Goal: Task Accomplishment & Management: Manage account settings

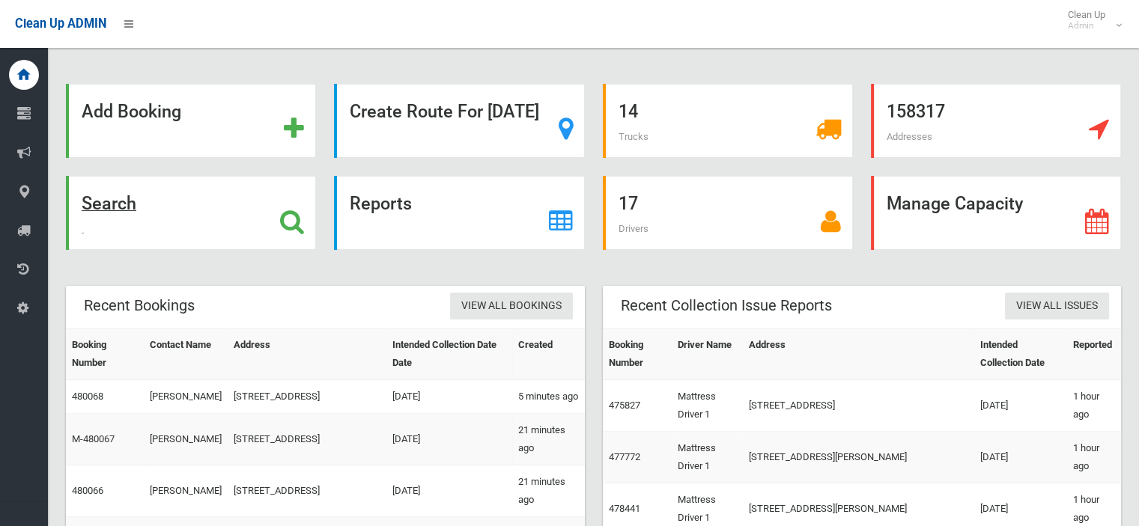
click at [136, 209] on strong "Search" at bounding box center [109, 203] width 55 height 21
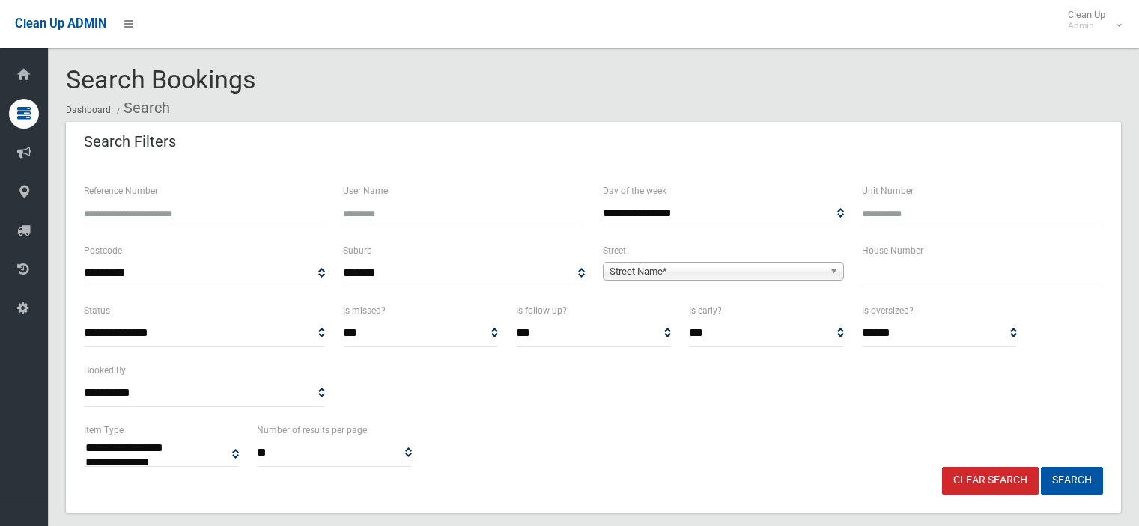
select select
drag, startPoint x: 895, startPoint y: 281, endPoint x: 911, endPoint y: 261, distance: 26.2
click at [911, 261] on input "text" at bounding box center [982, 274] width 241 height 28
type input "*"
type input "***"
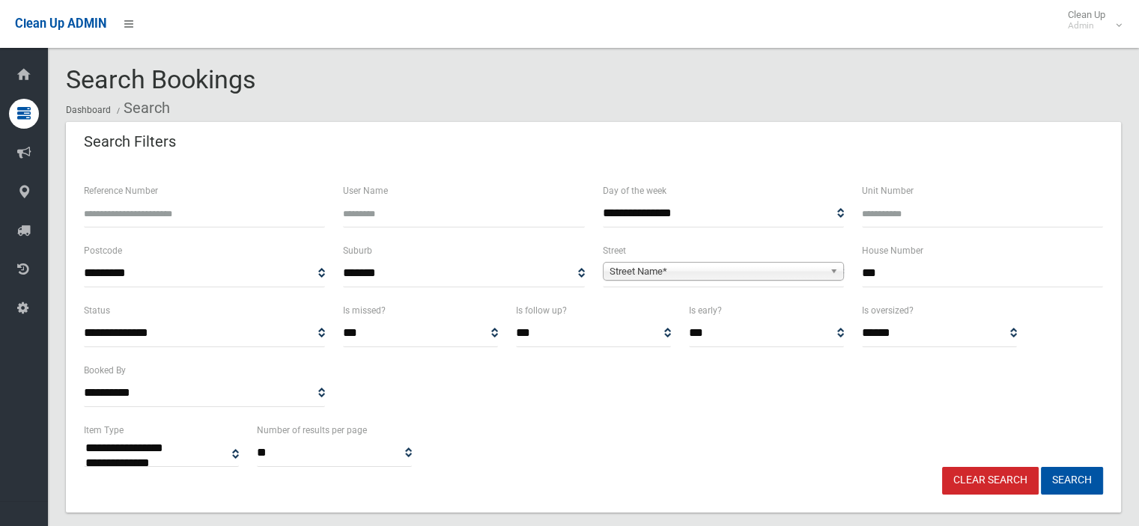
click at [725, 274] on span "Street Name*" at bounding box center [716, 272] width 214 height 18
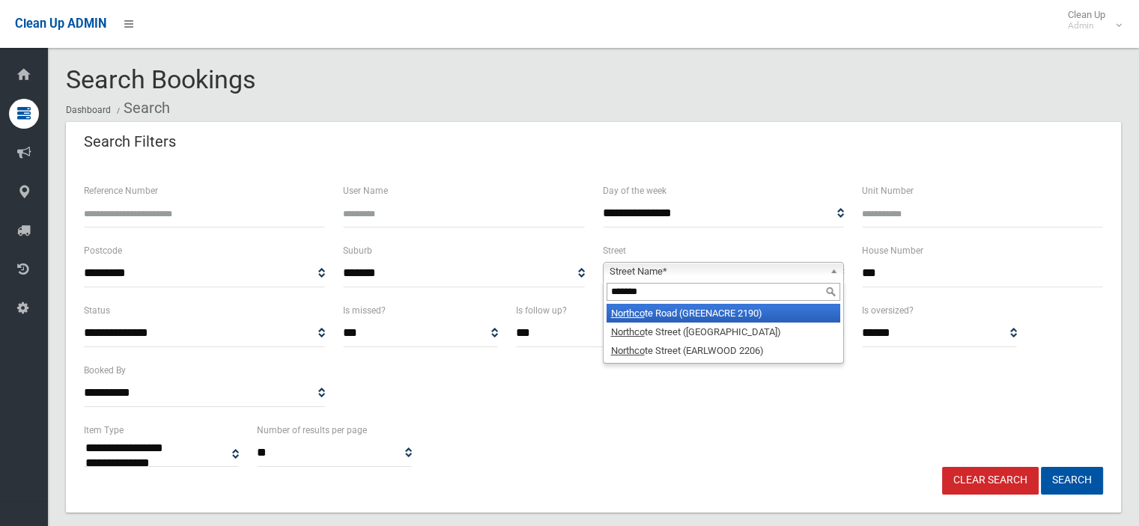
type input "*******"
click at [793, 312] on li "Northco te Road (GREENACRE 2190)" at bounding box center [723, 313] width 234 height 19
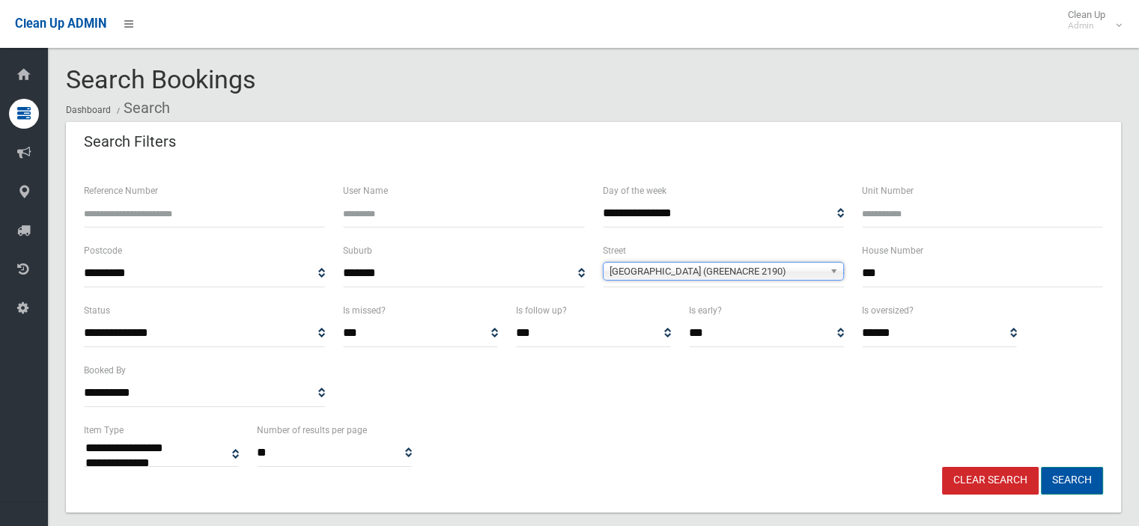
click at [1072, 484] on button "Search" at bounding box center [1072, 481] width 62 height 28
select select
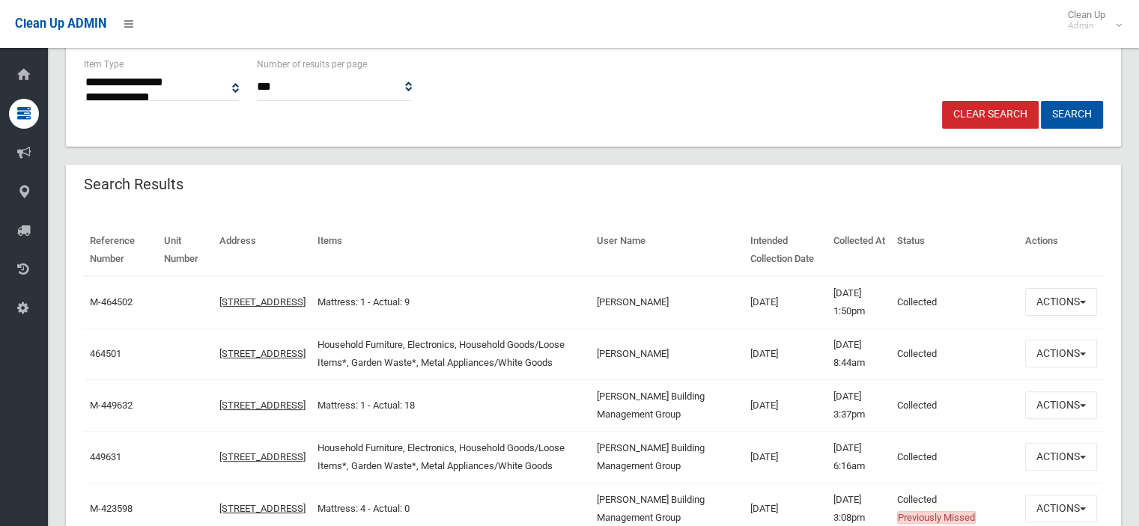
scroll to position [374, 0]
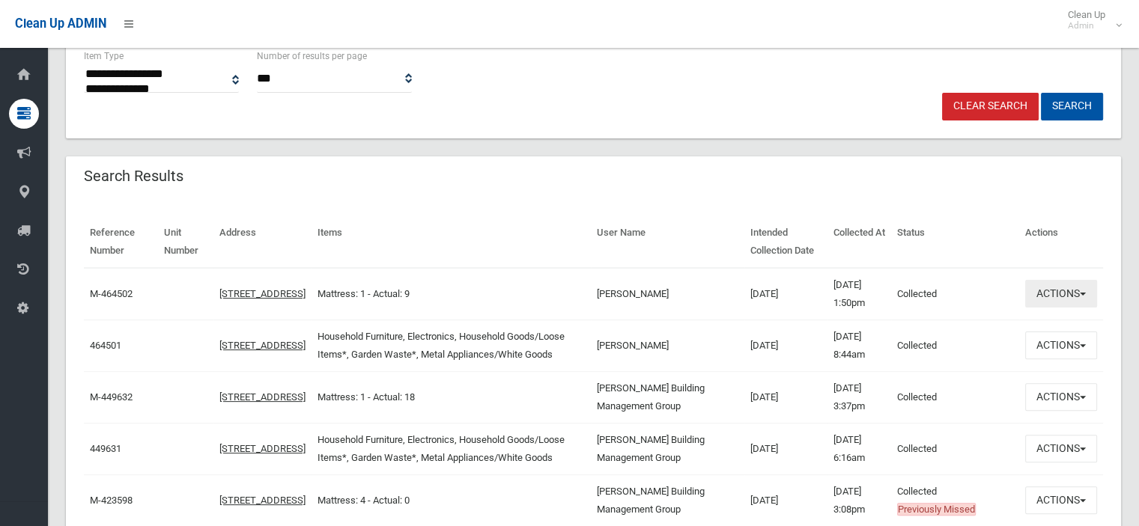
click at [1083, 287] on button "Actions" at bounding box center [1061, 294] width 72 height 28
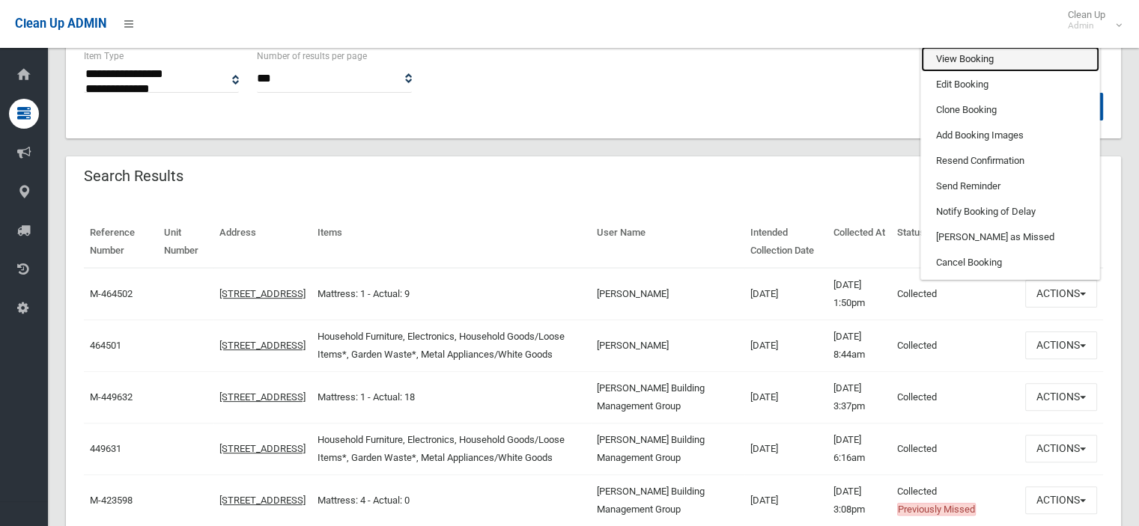
click at [955, 63] on link "View Booking" at bounding box center [1010, 58] width 178 height 25
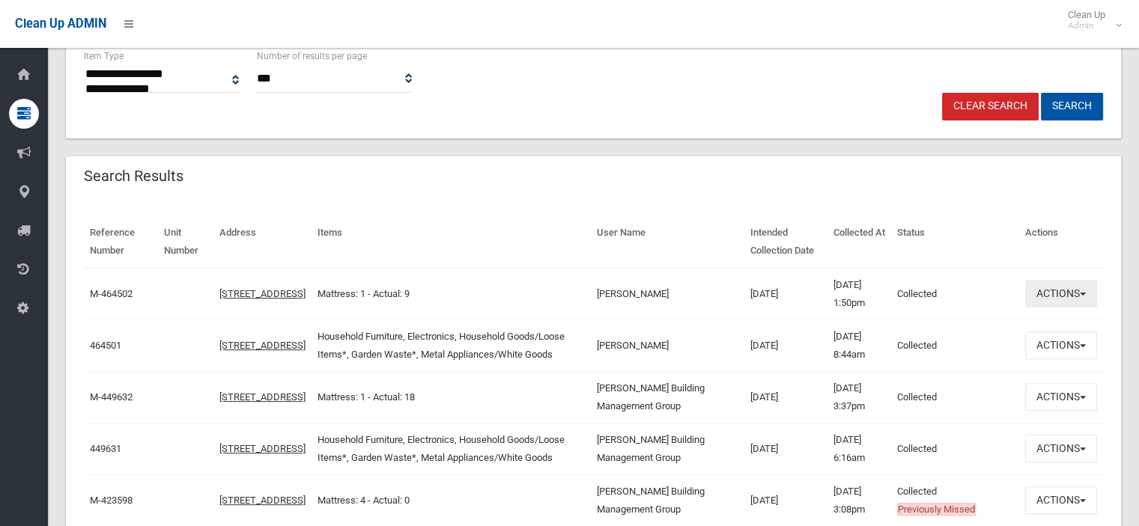
click at [1079, 296] on button "Actions" at bounding box center [1061, 294] width 72 height 28
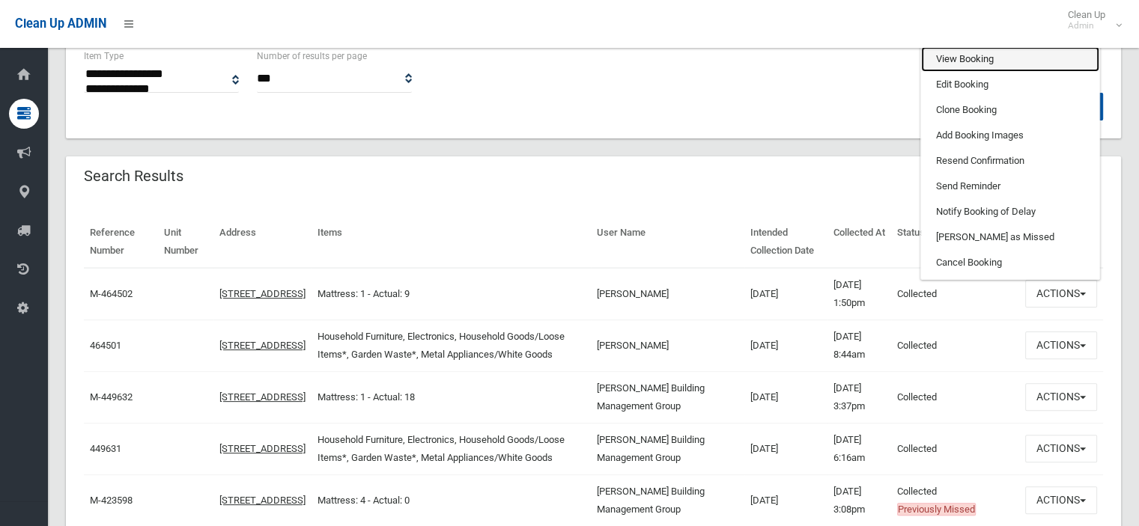
click at [959, 53] on link "View Booking" at bounding box center [1010, 58] width 178 height 25
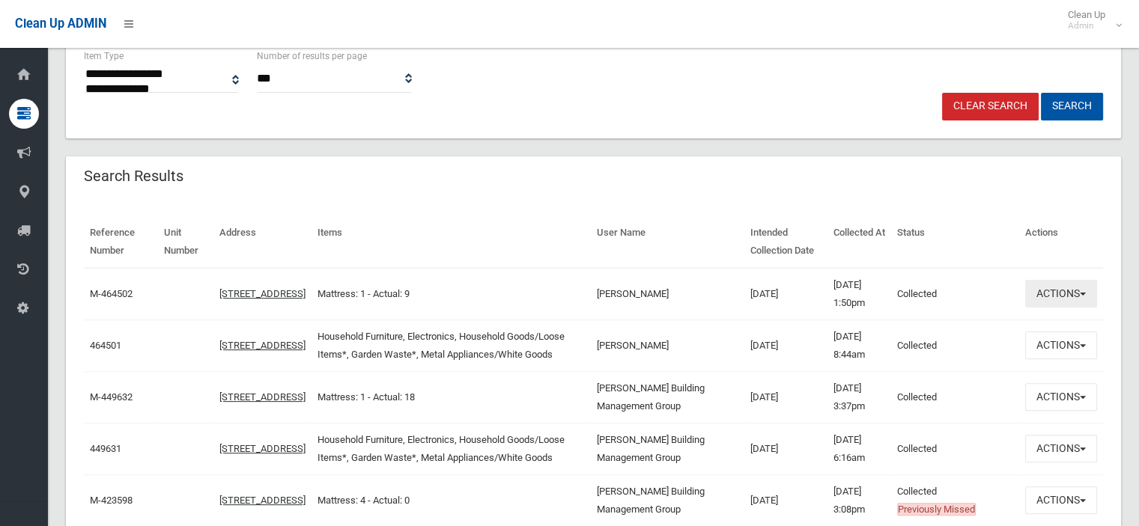
click at [1077, 298] on button "Actions" at bounding box center [1061, 294] width 72 height 28
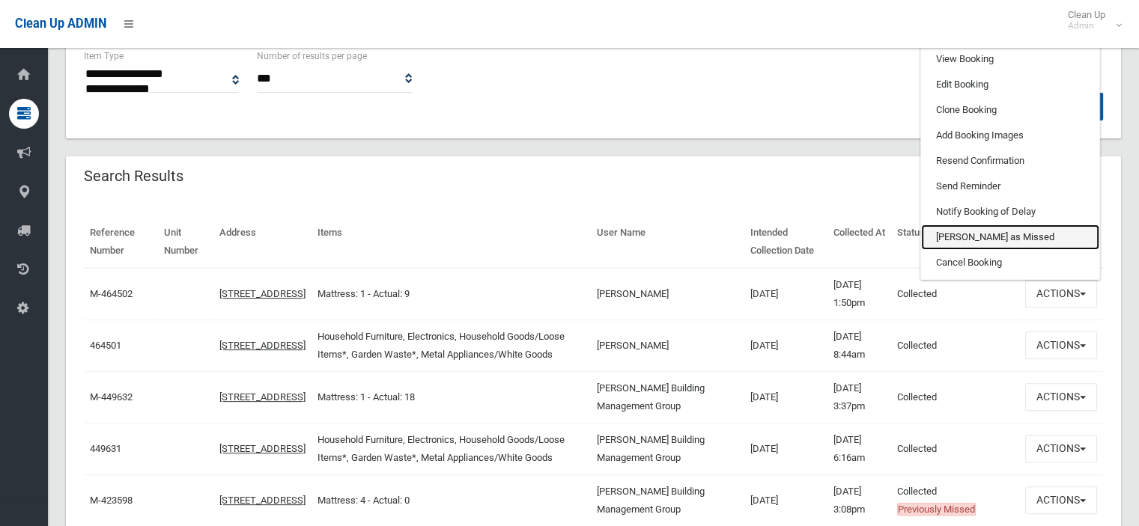
click at [978, 237] on link "[PERSON_NAME] as Missed" at bounding box center [1010, 237] width 178 height 25
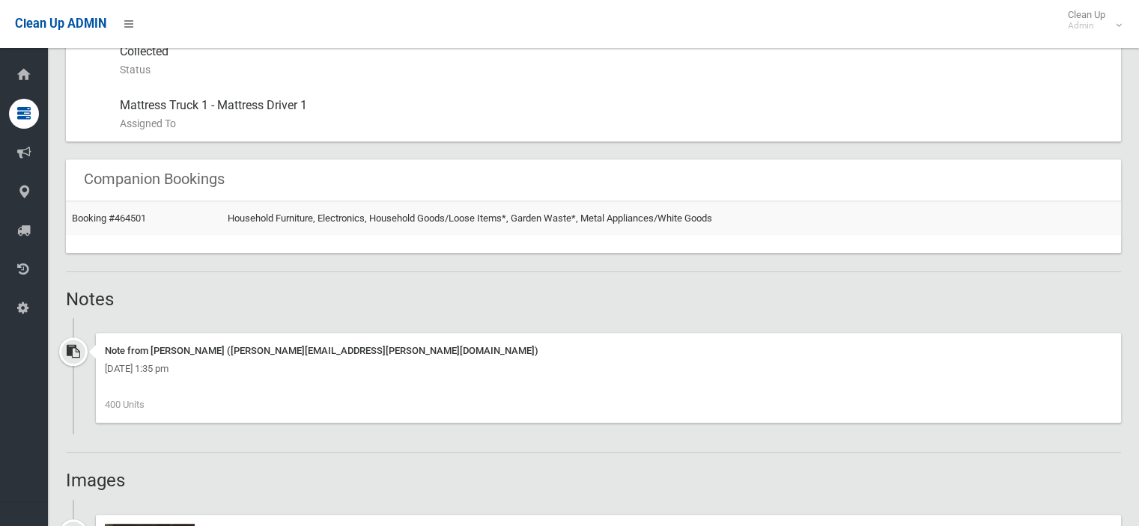
scroll to position [1048, 0]
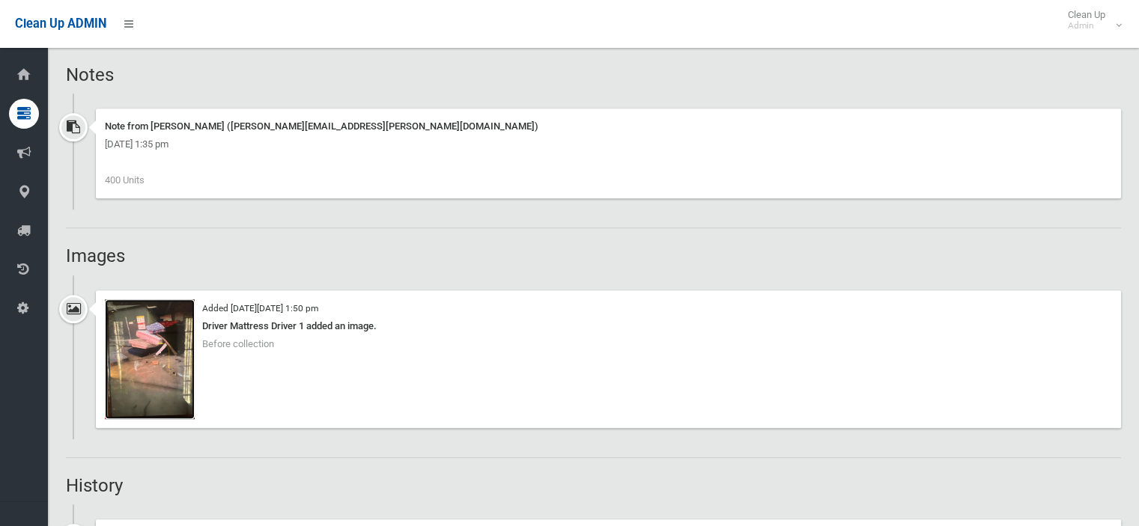
click at [159, 377] on img at bounding box center [150, 359] width 90 height 120
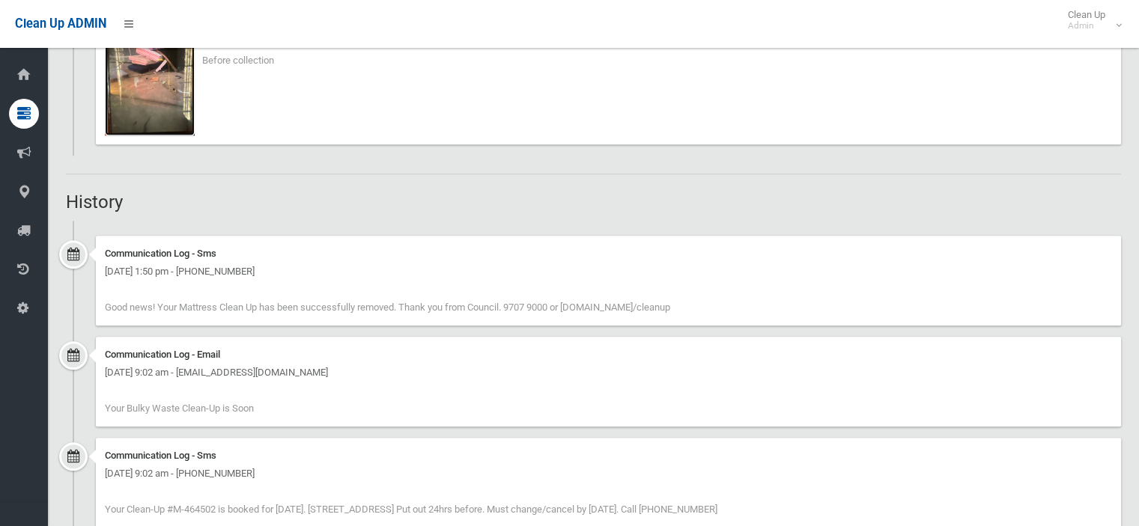
scroll to position [1273, 0]
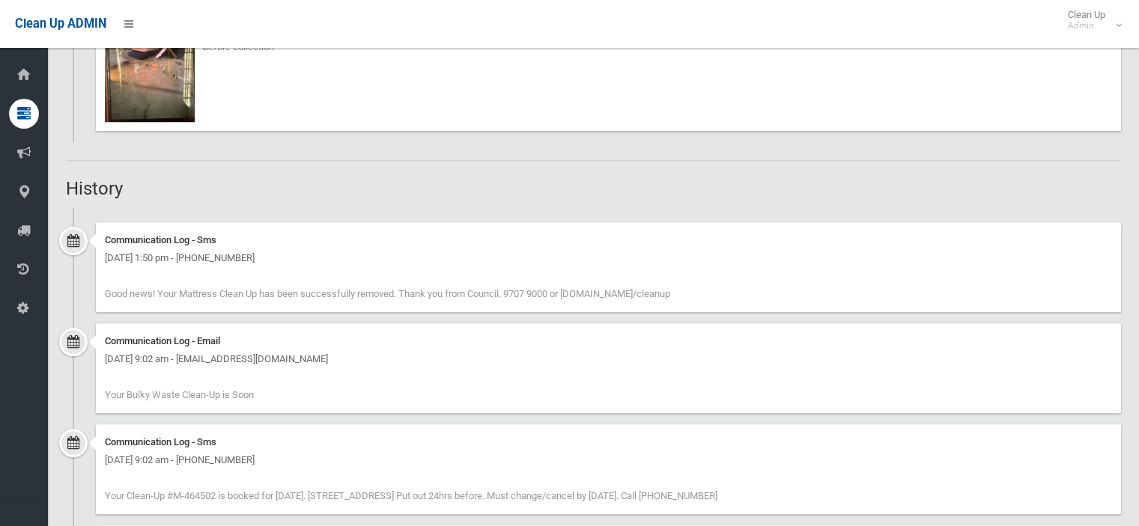
scroll to position [1347, 0]
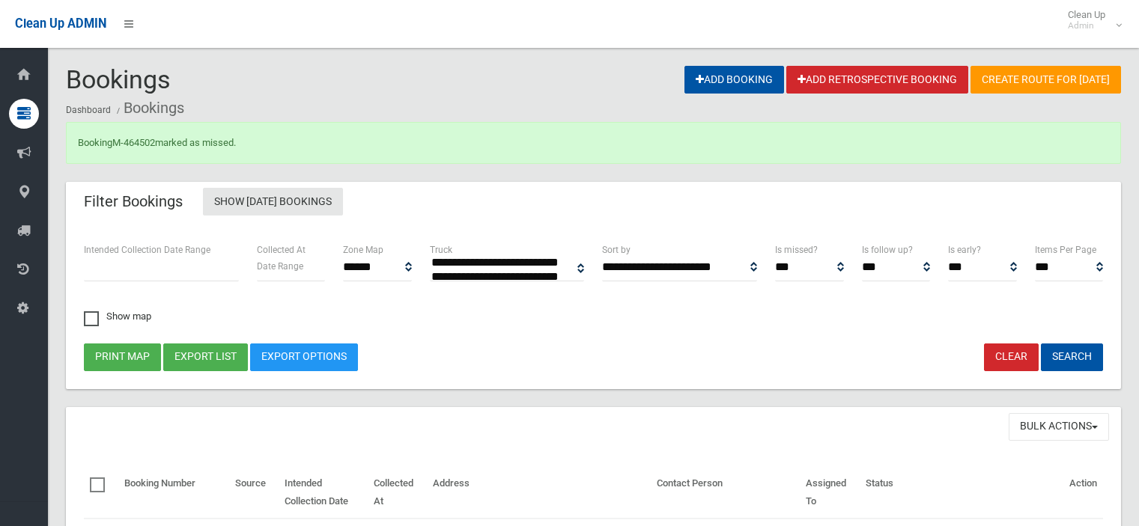
select select
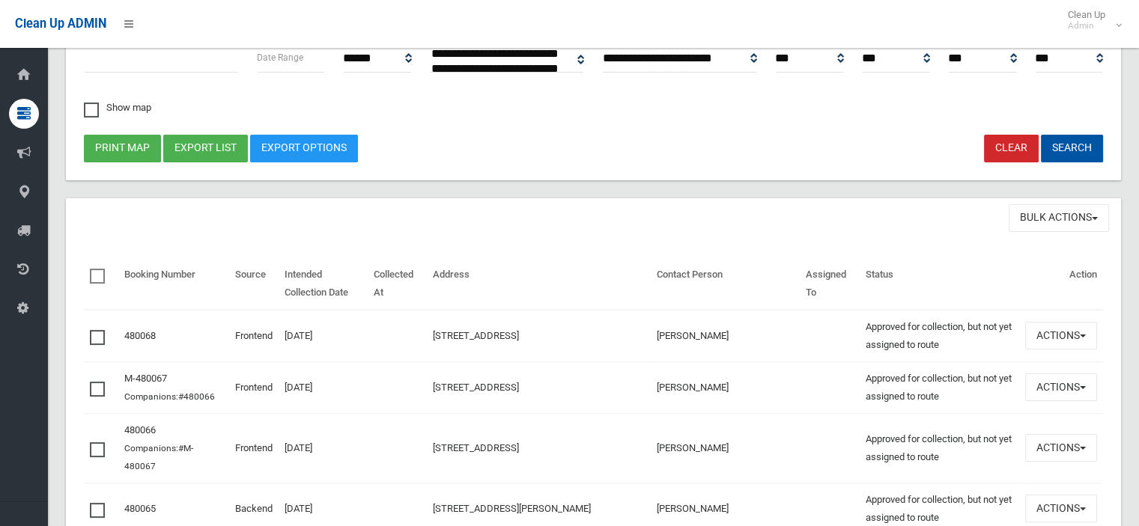
scroll to position [225, 0]
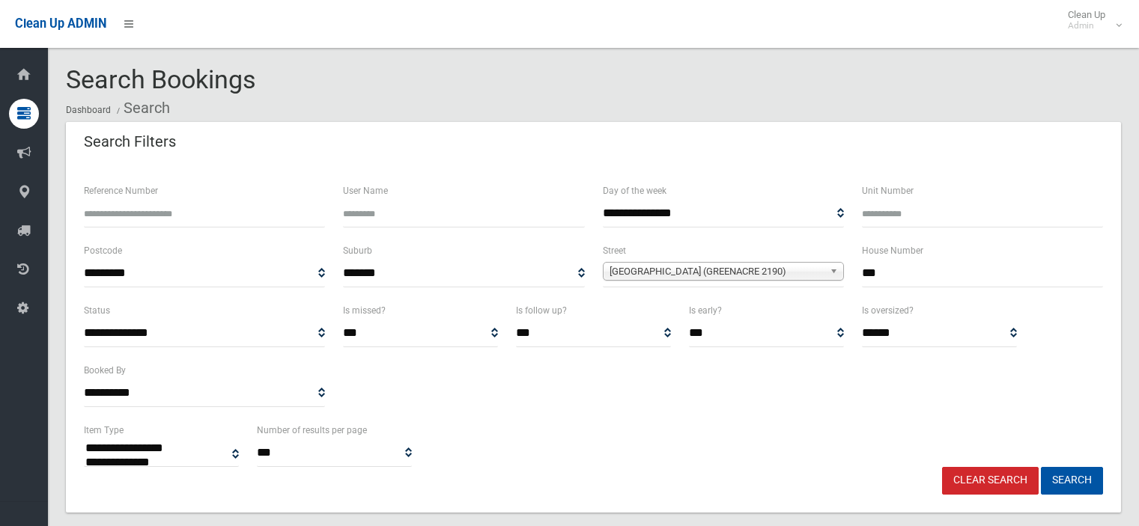
select select
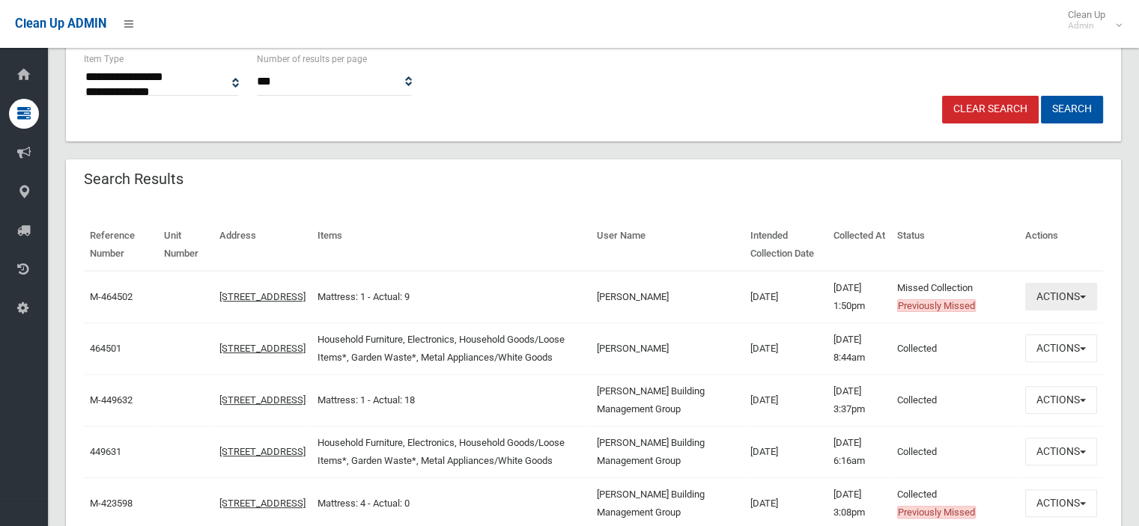
click at [1075, 293] on button "Actions" at bounding box center [1061, 297] width 72 height 28
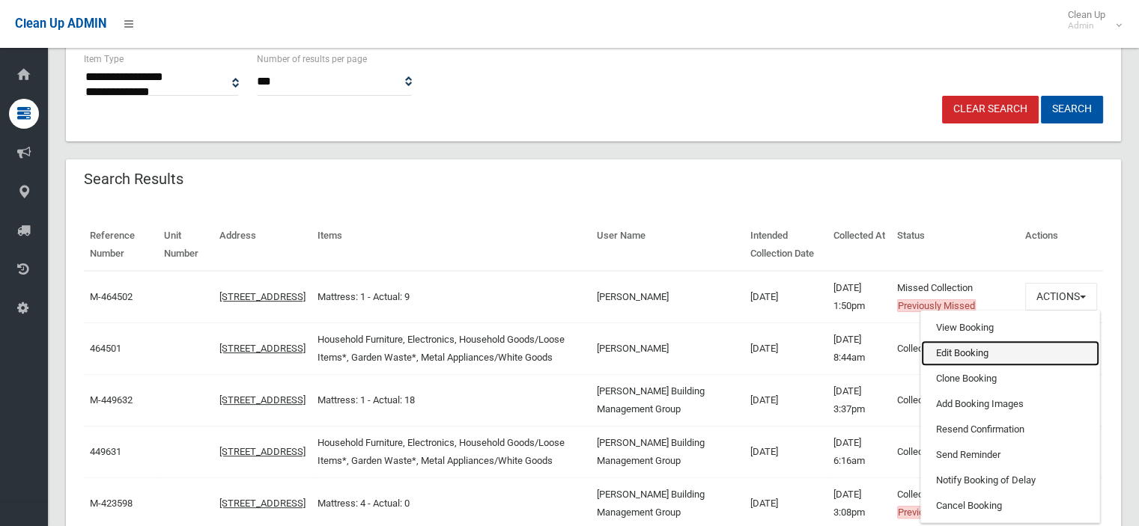
click at [966, 349] on link "Edit Booking" at bounding box center [1010, 353] width 178 height 25
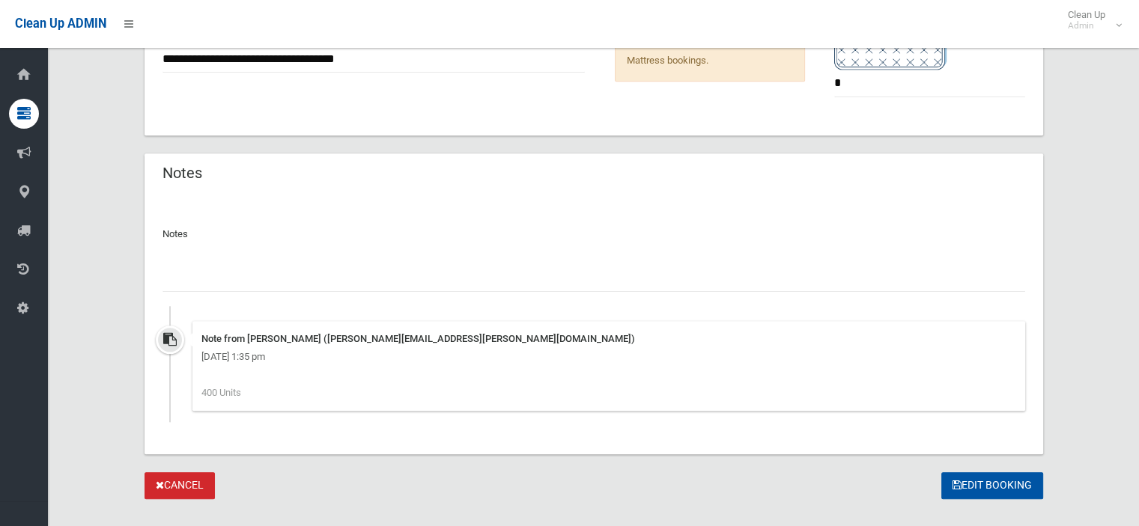
scroll to position [1530, 0]
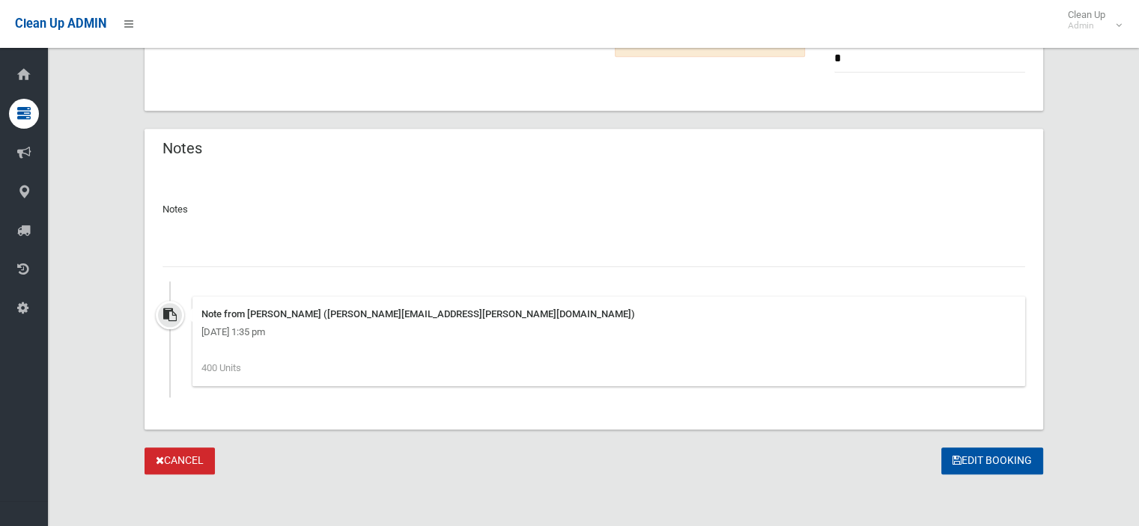
click at [210, 252] on input "text" at bounding box center [593, 254] width 862 height 28
type input "**********"
click at [1003, 461] on button "Edit Booking" at bounding box center [992, 462] width 102 height 28
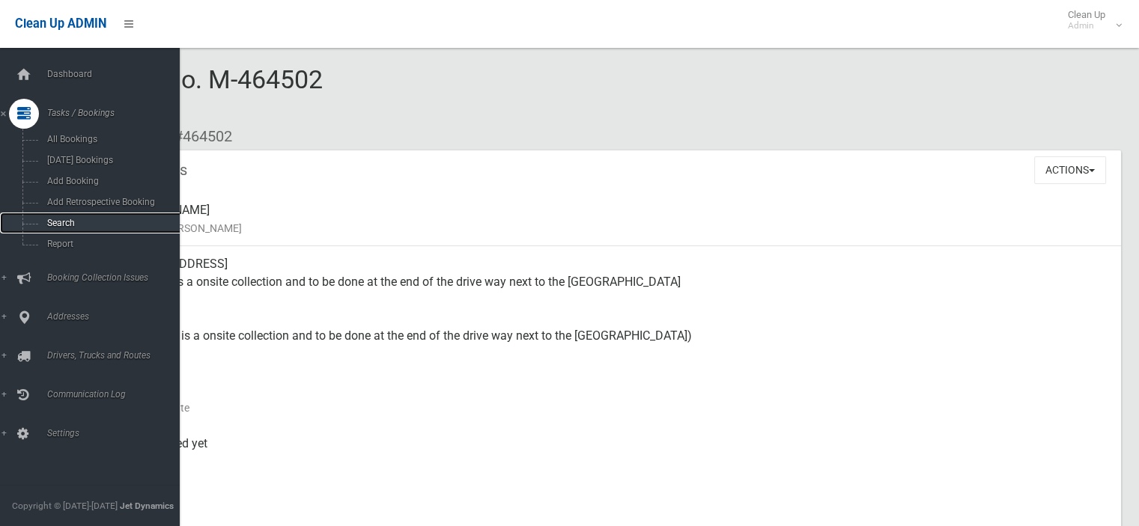
click at [70, 226] on span "Search" at bounding box center [110, 223] width 135 height 10
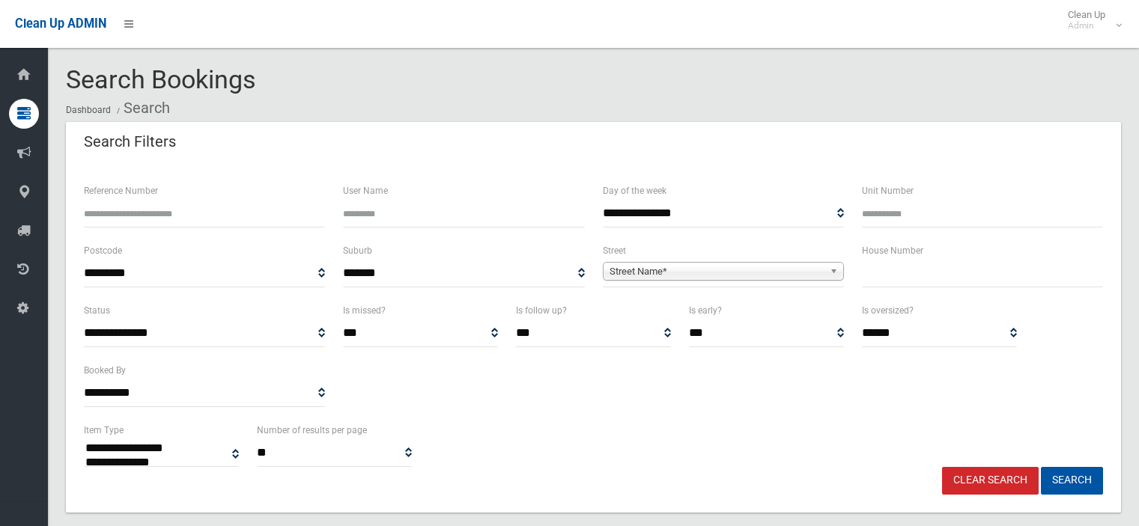
select select
drag, startPoint x: 886, startPoint y: 260, endPoint x: 896, endPoint y: 264, distance: 11.4
click at [895, 264] on input "text" at bounding box center [982, 274] width 241 height 28
type input "***"
click at [683, 266] on span "Street Name*" at bounding box center [716, 272] width 214 height 18
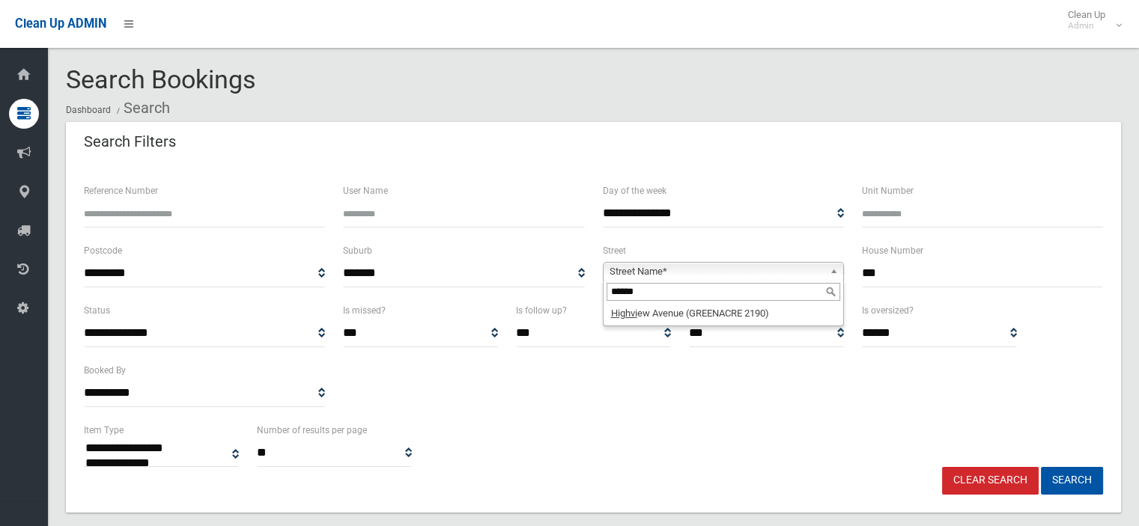
click at [786, 290] on input "******" at bounding box center [723, 292] width 234 height 18
type input "******"
click at [693, 314] on li "Highvi ew Avenue (GREENACRE 2190)" at bounding box center [723, 313] width 234 height 19
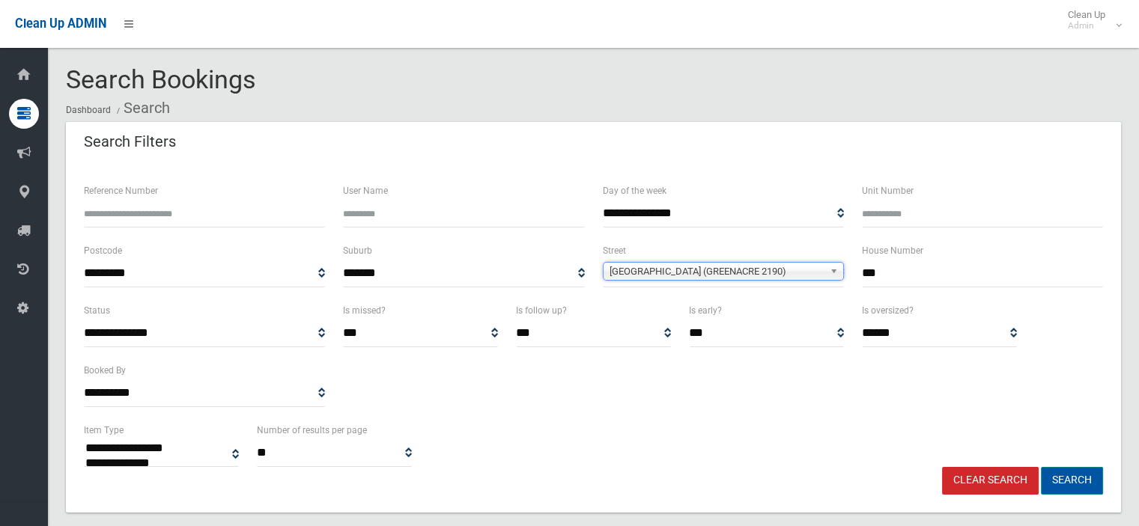
click at [1070, 480] on button "Search" at bounding box center [1072, 481] width 62 height 28
select select
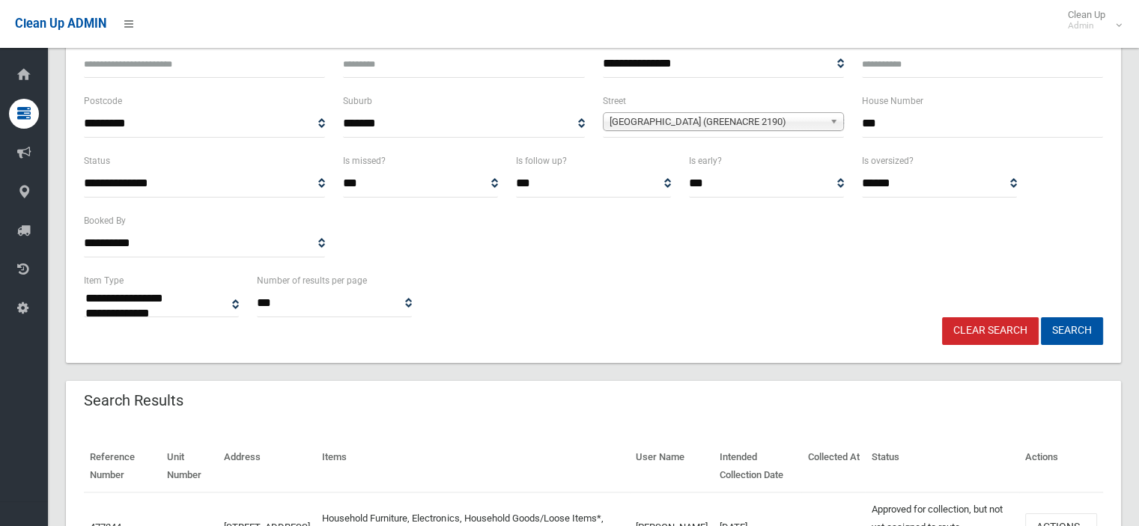
scroll to position [374, 0]
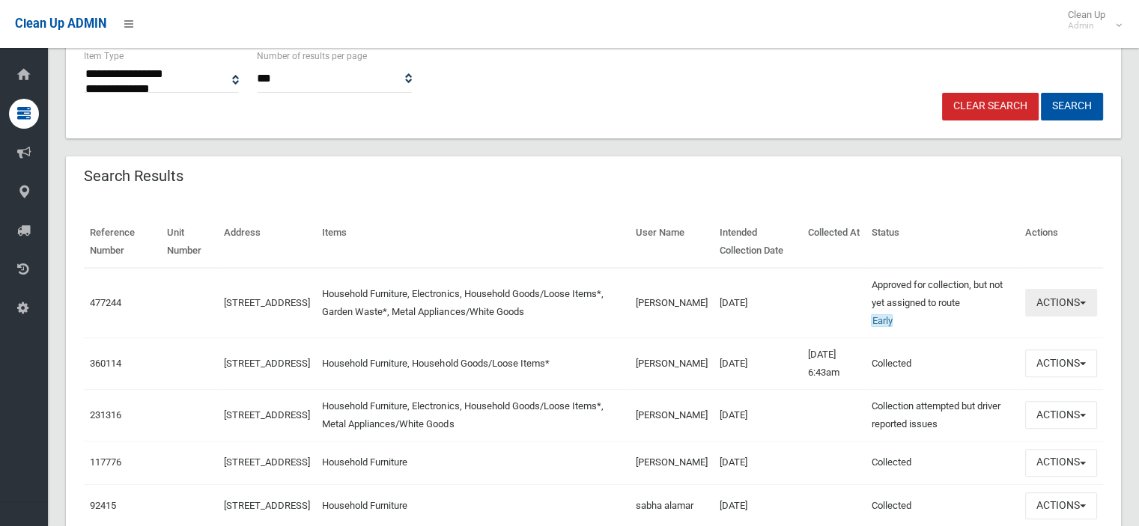
click at [1092, 305] on button "Actions" at bounding box center [1061, 303] width 72 height 28
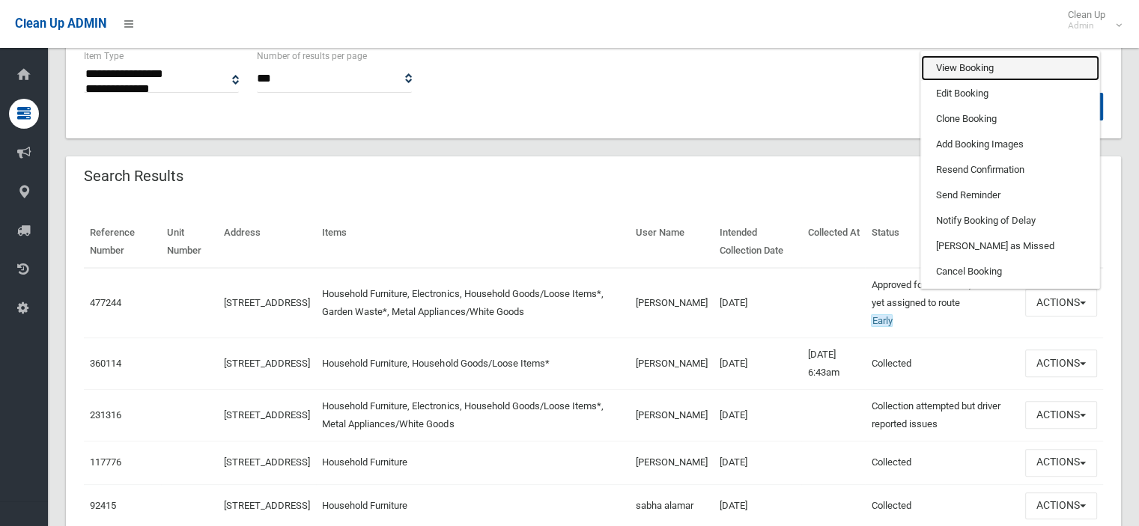
click at [953, 74] on link "View Booking" at bounding box center [1010, 67] width 178 height 25
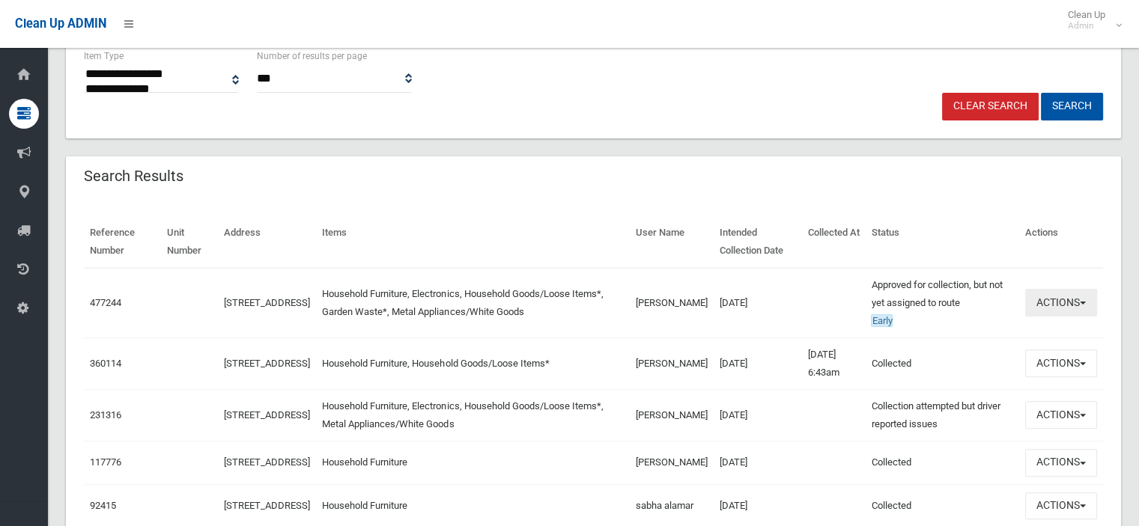
click at [1074, 304] on button "Actions" at bounding box center [1061, 303] width 72 height 28
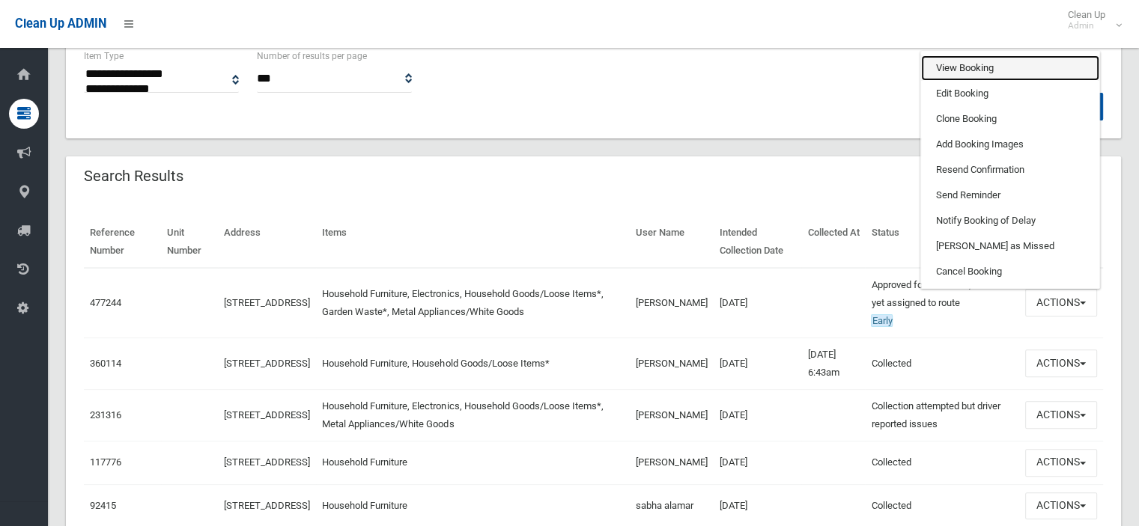
click at [991, 62] on link "View Booking" at bounding box center [1010, 67] width 178 height 25
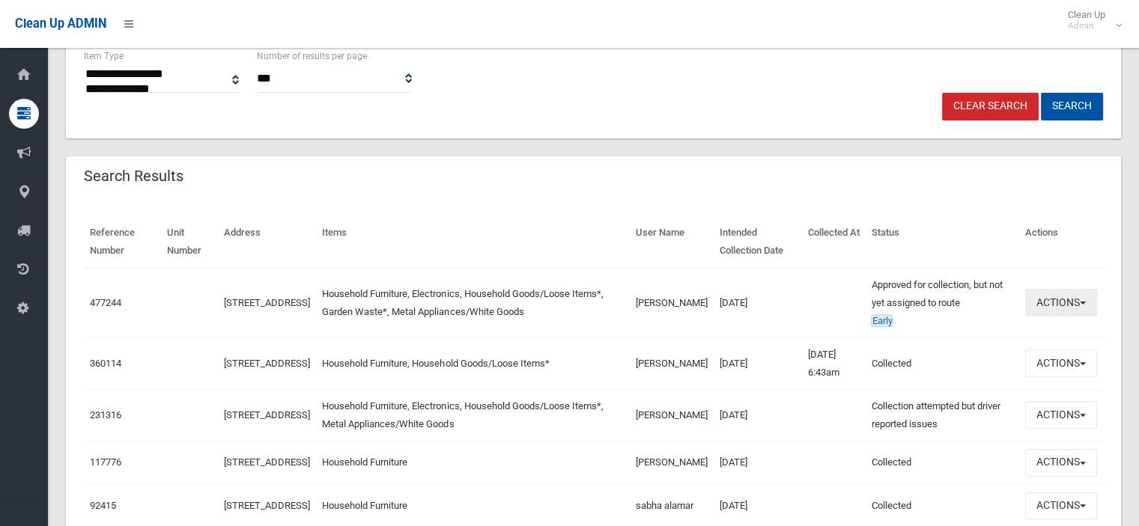
click at [1084, 307] on button "Actions" at bounding box center [1061, 303] width 72 height 28
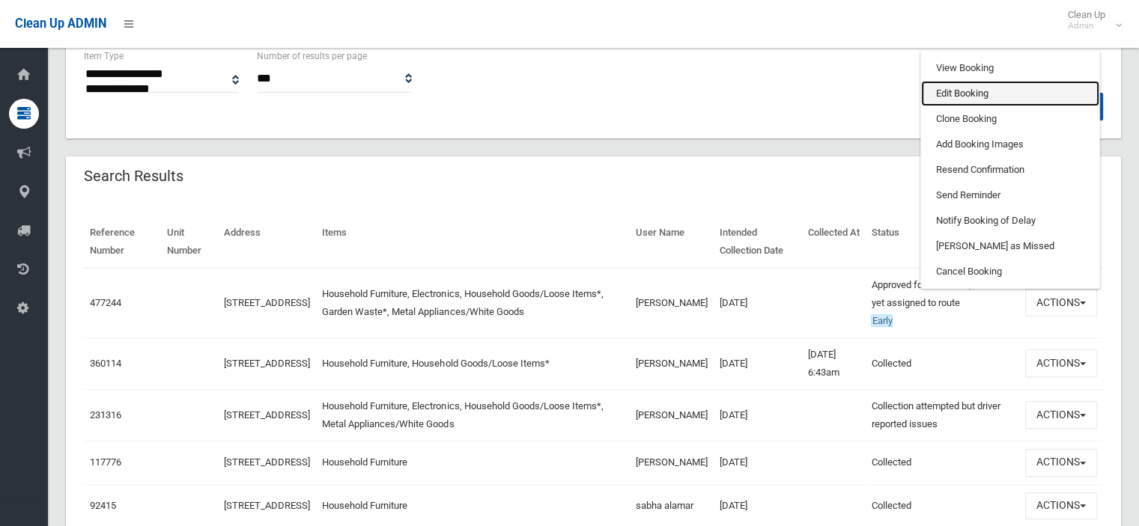
click at [966, 98] on link "Edit Booking" at bounding box center [1010, 93] width 178 height 25
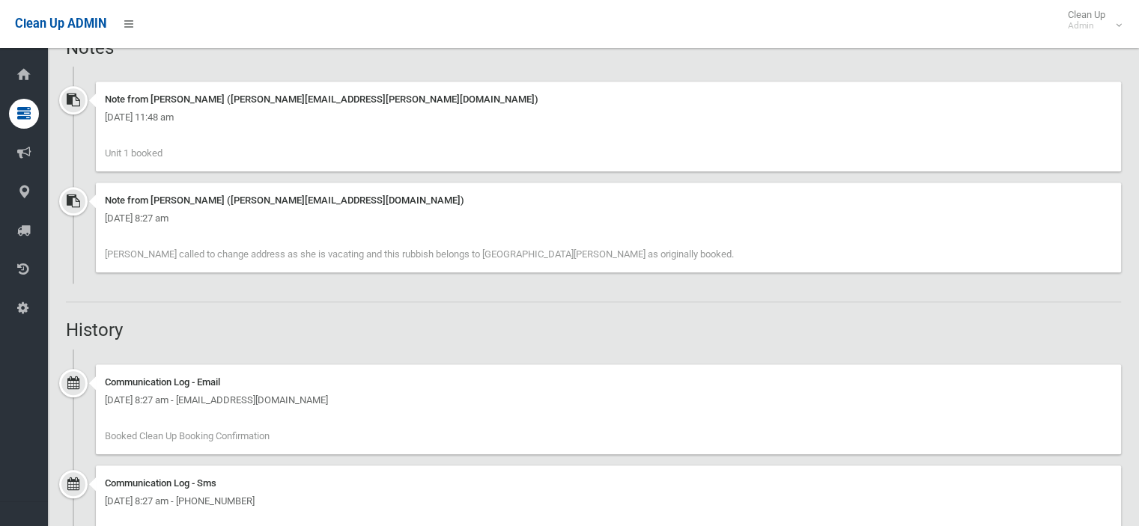
scroll to position [1123, 0]
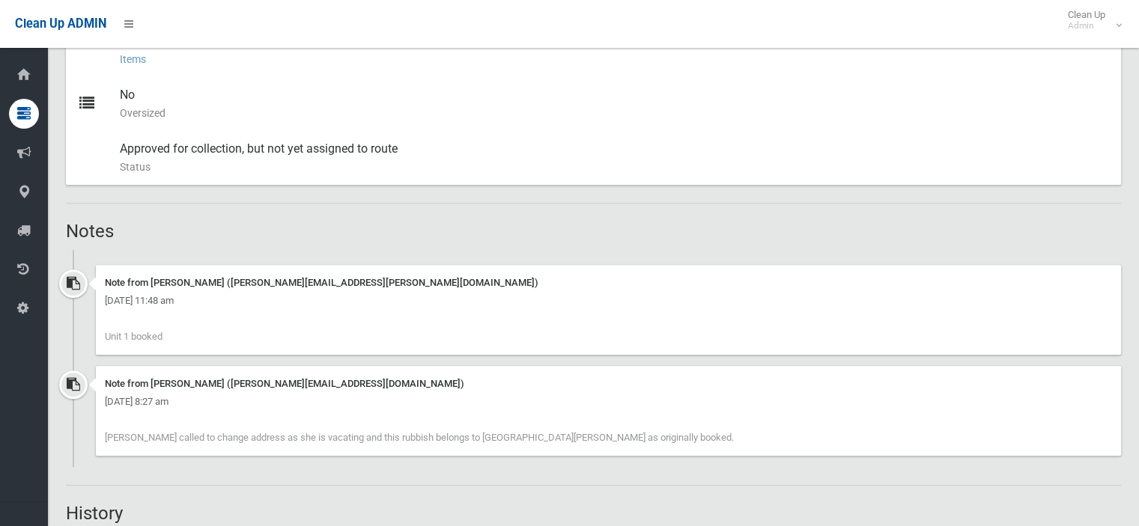
scroll to position [898, 0]
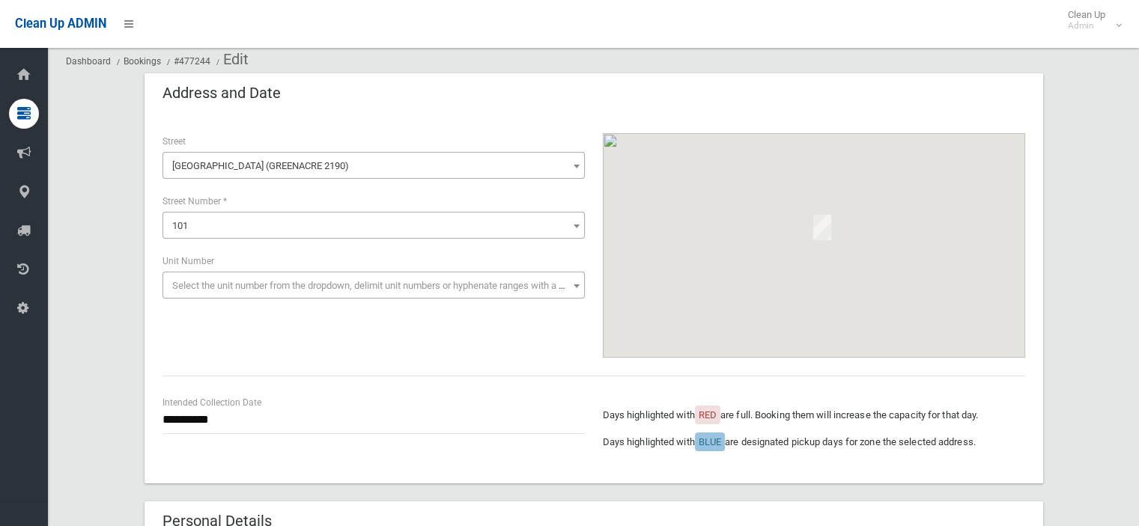
scroll to position [75, 0]
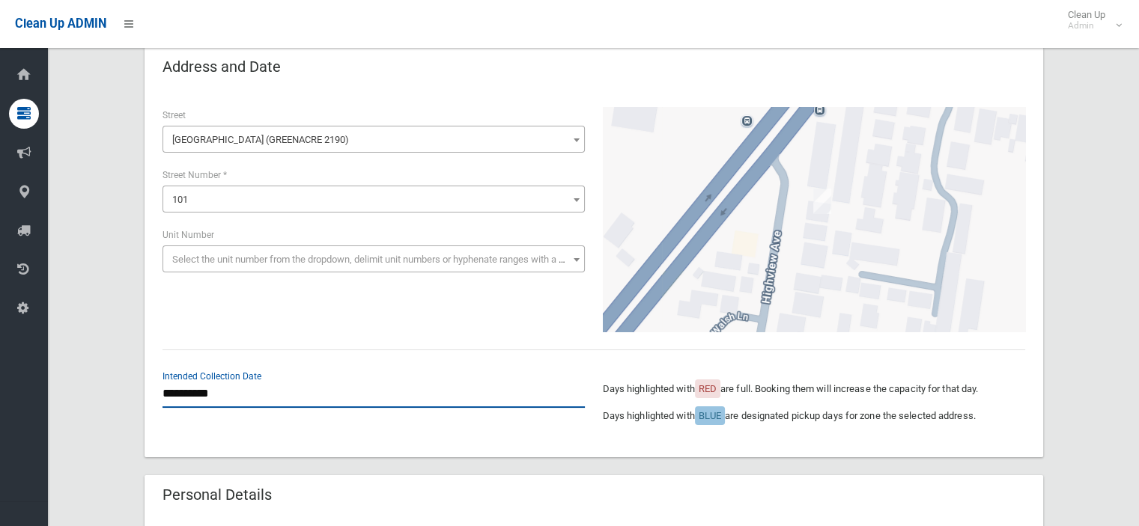
click at [213, 393] on input "**********" at bounding box center [373, 394] width 422 height 28
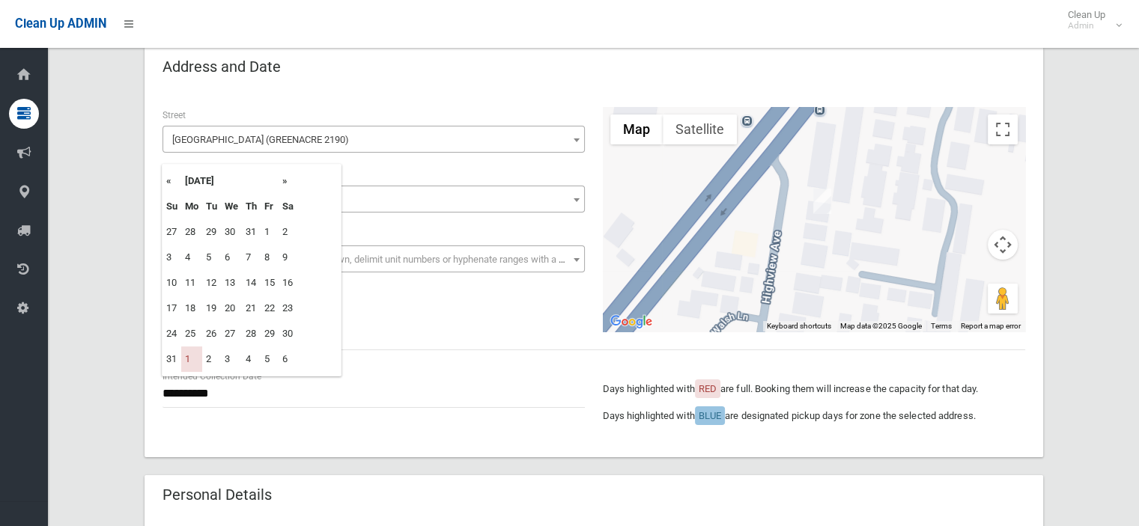
click at [287, 180] on th "»" at bounding box center [287, 180] width 19 height 25
click at [186, 264] on td "8" at bounding box center [191, 257] width 21 height 25
type input "**********"
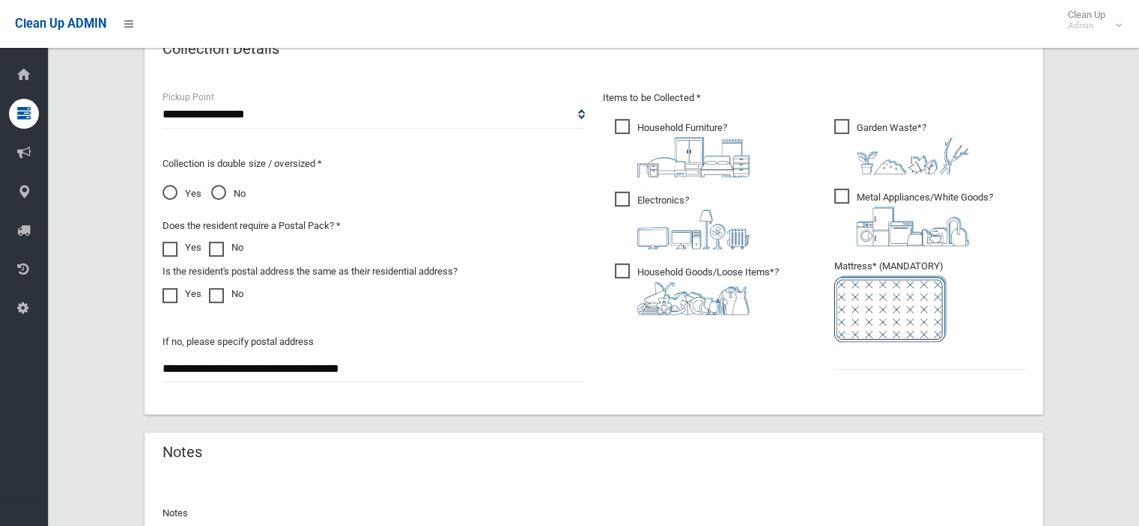
scroll to position [898, 0]
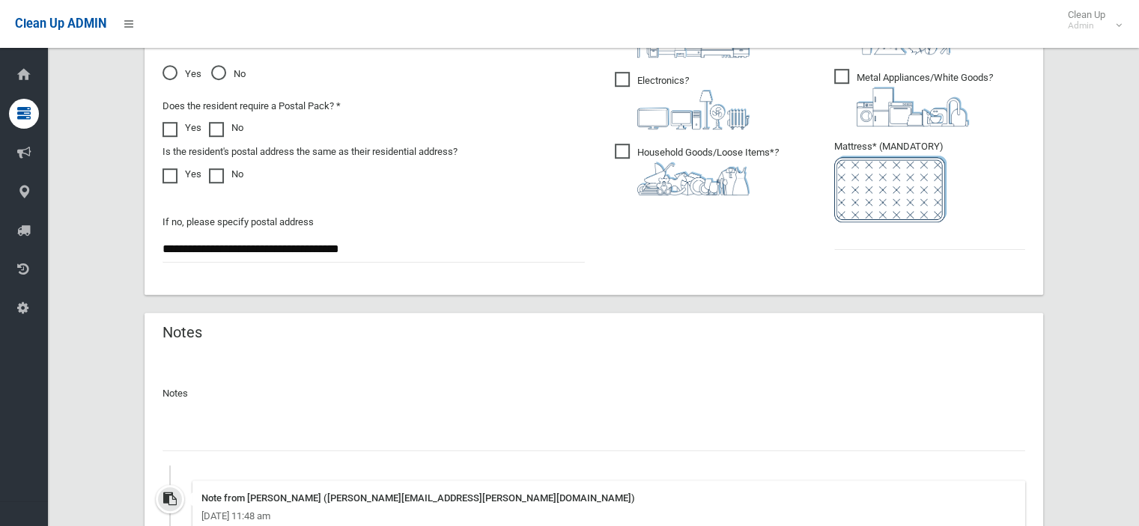
click at [194, 432] on input "text" at bounding box center [593, 438] width 862 height 28
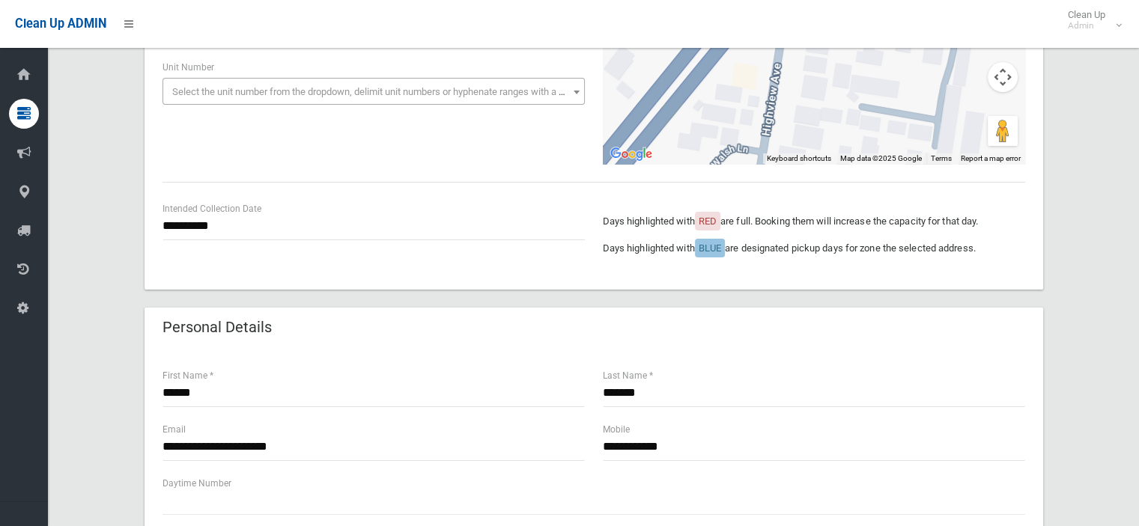
scroll to position [150, 0]
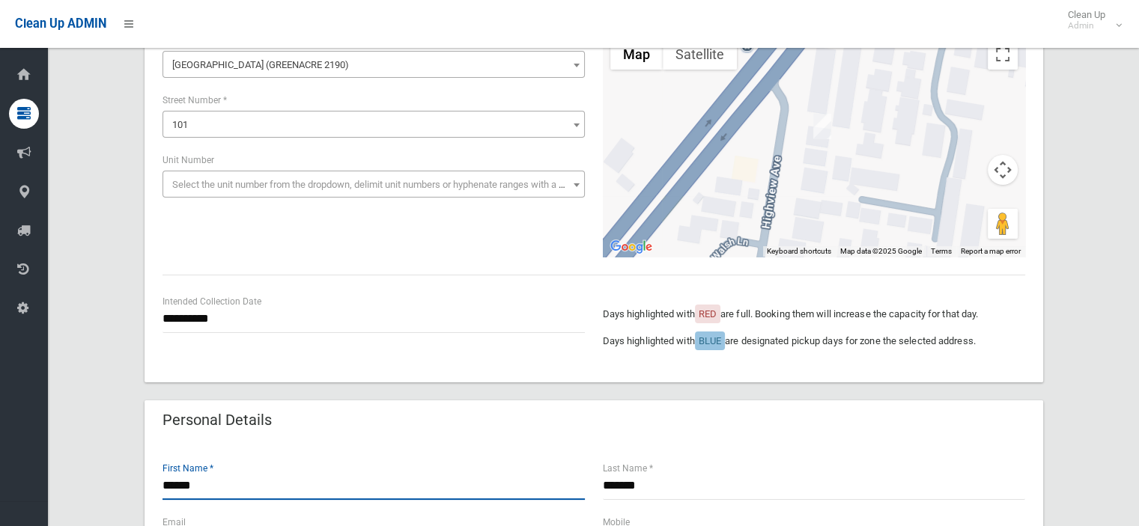
drag, startPoint x: 209, startPoint y: 488, endPoint x: 120, endPoint y: 488, distance: 89.1
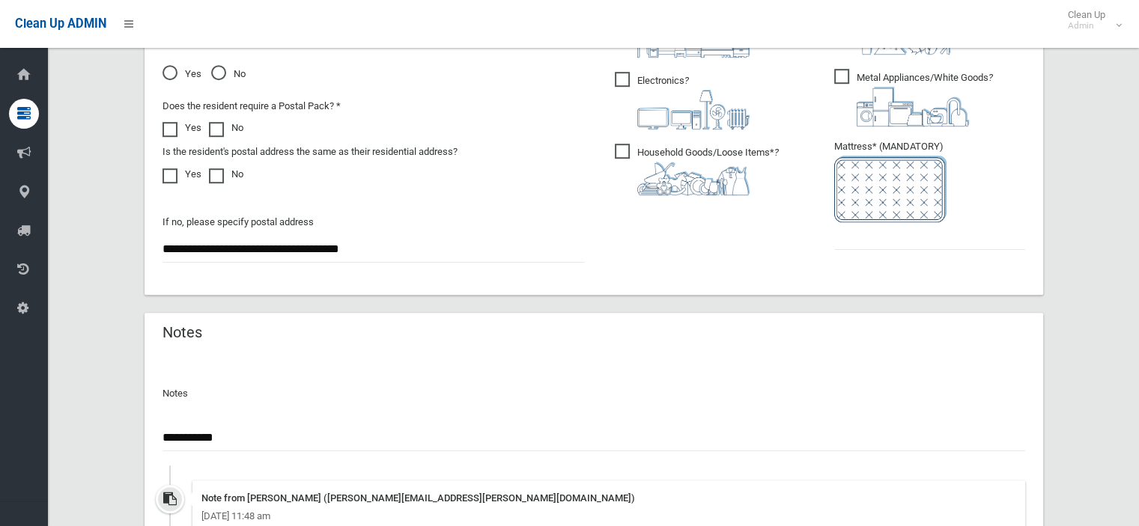
scroll to position [1048, 0]
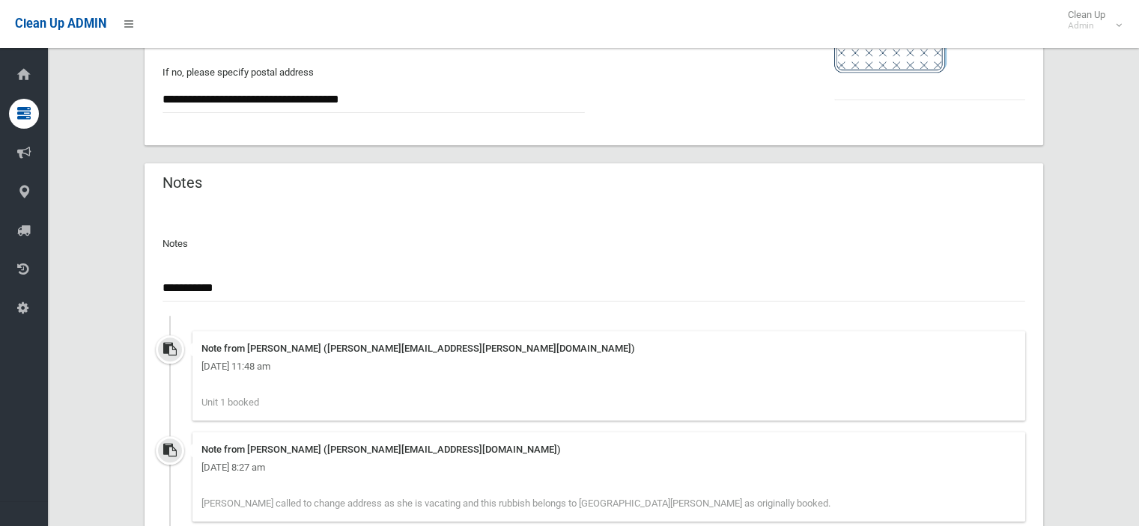
click at [236, 290] on input "**********" at bounding box center [593, 288] width 862 height 28
paste input "*******"
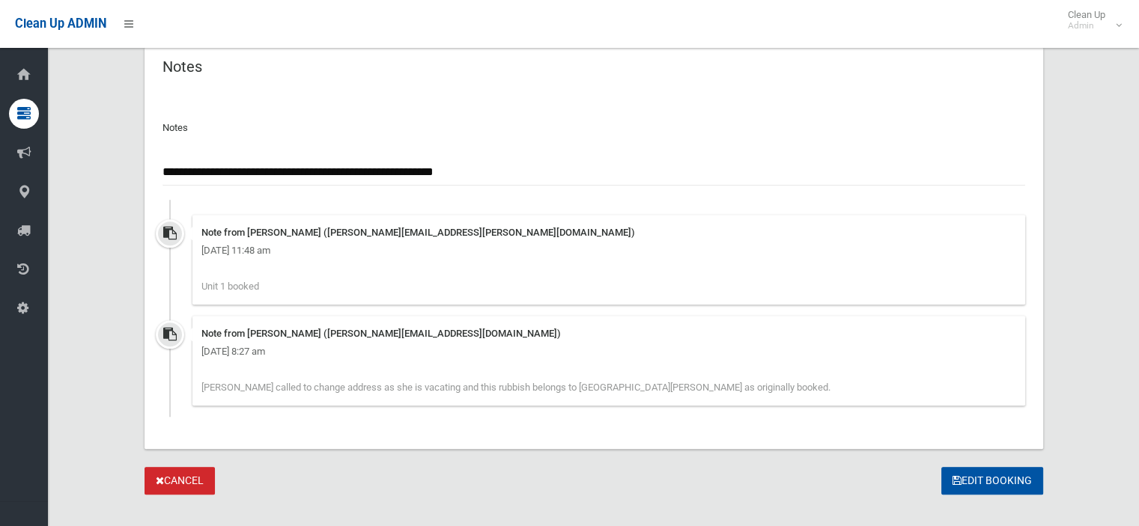
scroll to position [1186, 0]
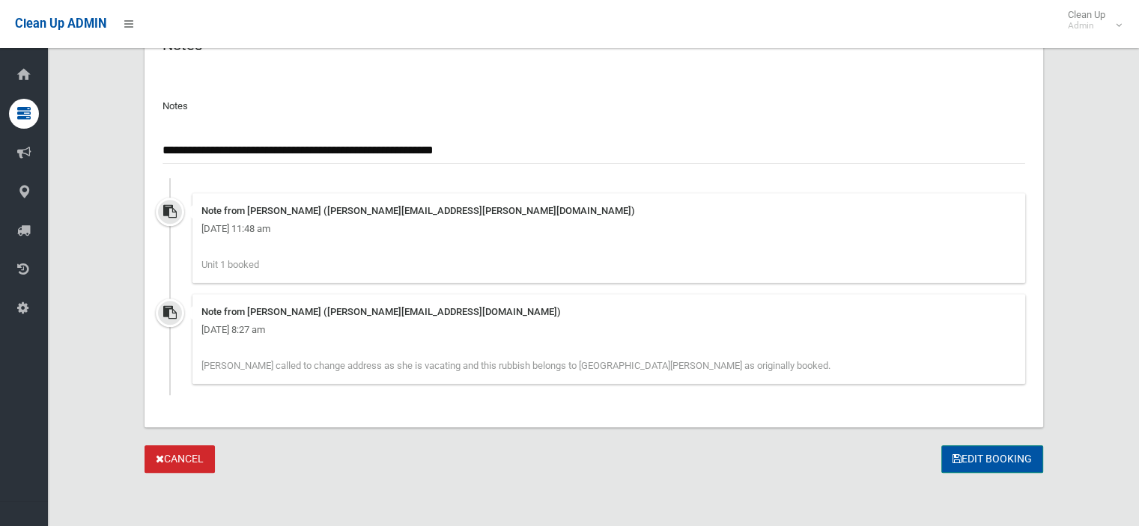
type input "**********"
click at [988, 452] on button "Edit Booking" at bounding box center [992, 459] width 102 height 28
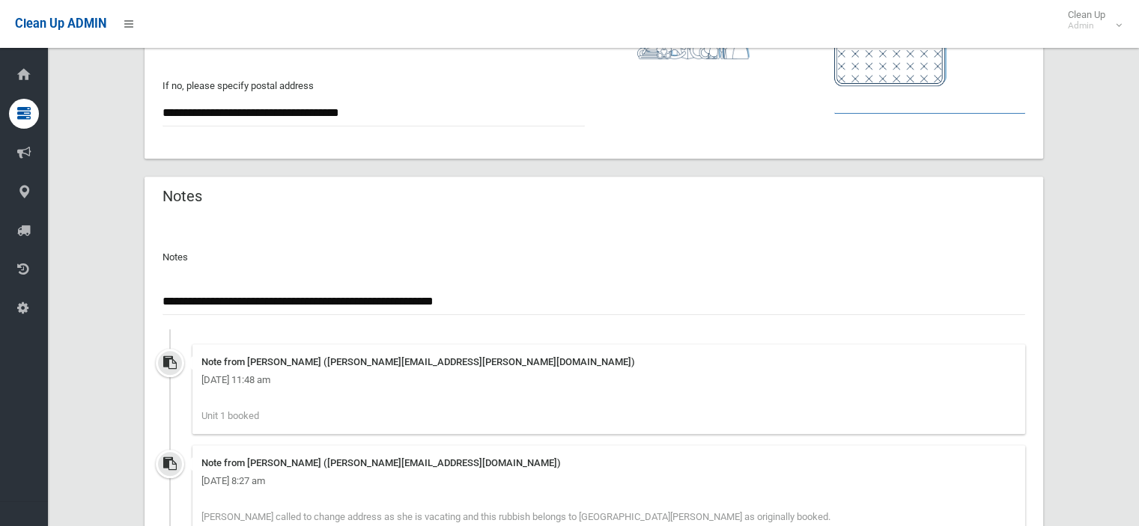
scroll to position [970, 0]
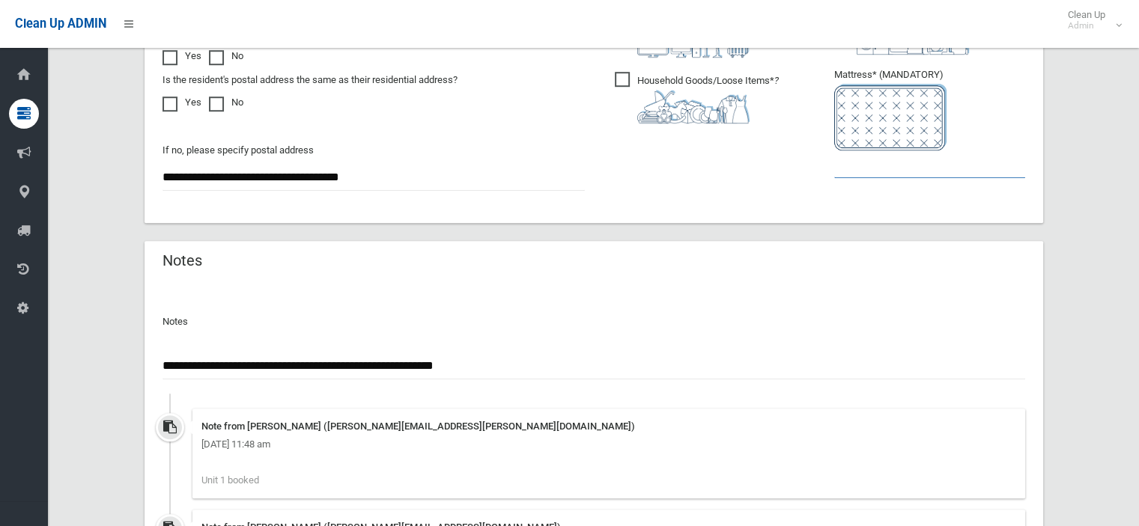
click at [838, 162] on input "text" at bounding box center [929, 164] width 191 height 28
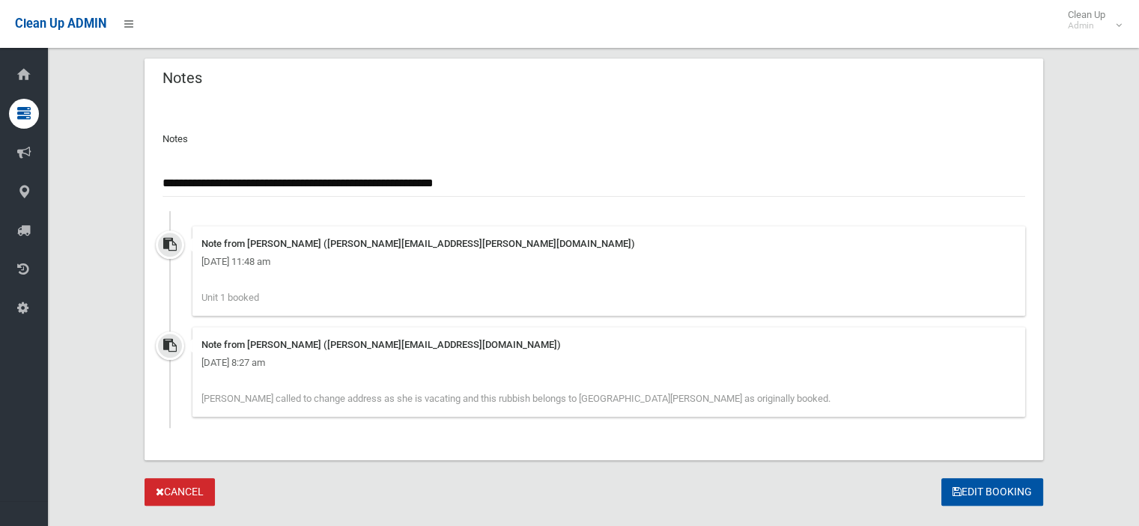
scroll to position [1186, 0]
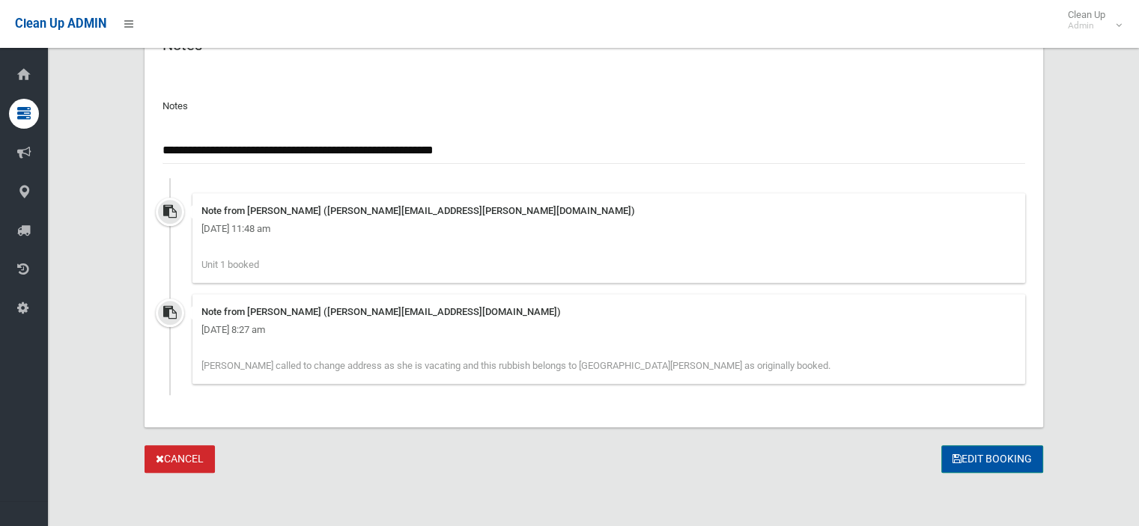
type input "*"
click at [1002, 458] on button "Edit Booking" at bounding box center [992, 459] width 102 height 28
